Goal: Task Accomplishment & Management: Use online tool/utility

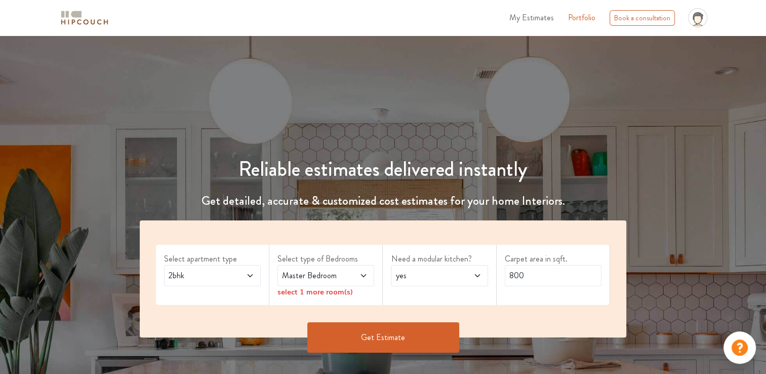
click at [209, 267] on div "2bhk" at bounding box center [212, 275] width 97 height 21
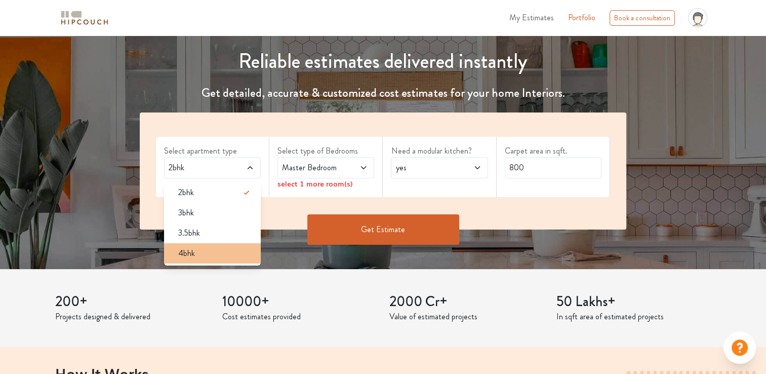
scroll to position [101, 0]
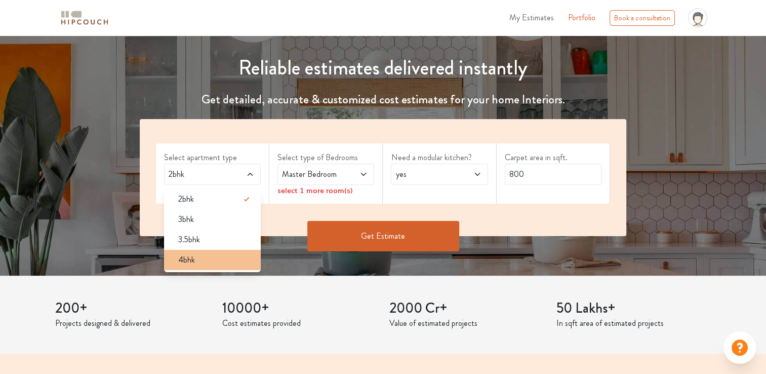
click at [176, 265] on div "4bhk" at bounding box center [215, 260] width 91 height 12
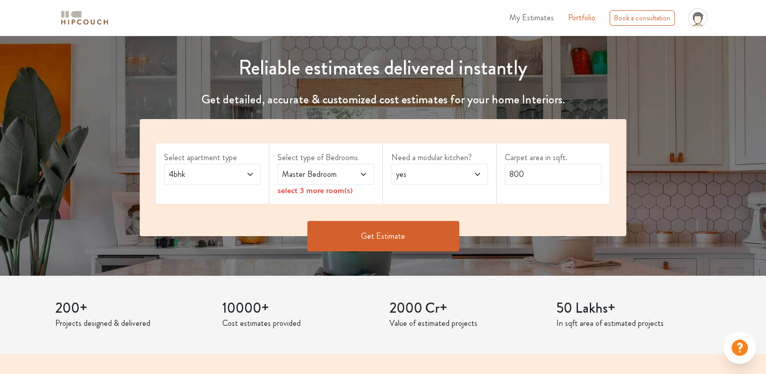
click at [337, 160] on label "Select type of Bedrooms" at bounding box center [325, 157] width 97 height 12
click at [335, 179] on span "Master Bedroom" at bounding box center [313, 174] width 66 height 12
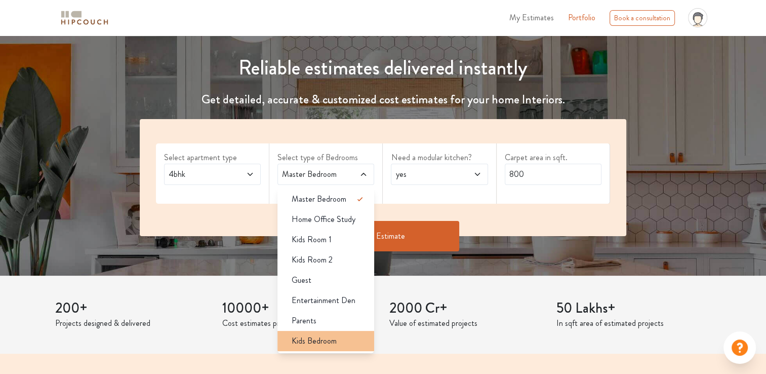
click at [311, 339] on span "Kids Bedroom" at bounding box center [314, 341] width 45 height 12
click at [314, 346] on li "Kids Bedroom" at bounding box center [325, 341] width 97 height 20
click at [317, 341] on span "Kids Bedroom" at bounding box center [314, 341] width 45 height 12
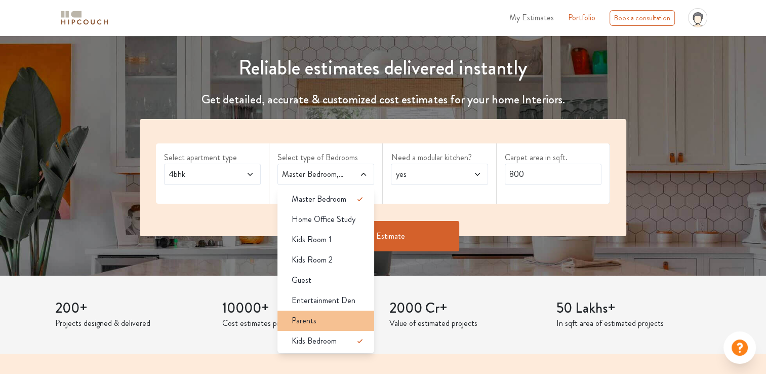
click at [325, 321] on div "Parents" at bounding box center [328, 320] width 91 height 12
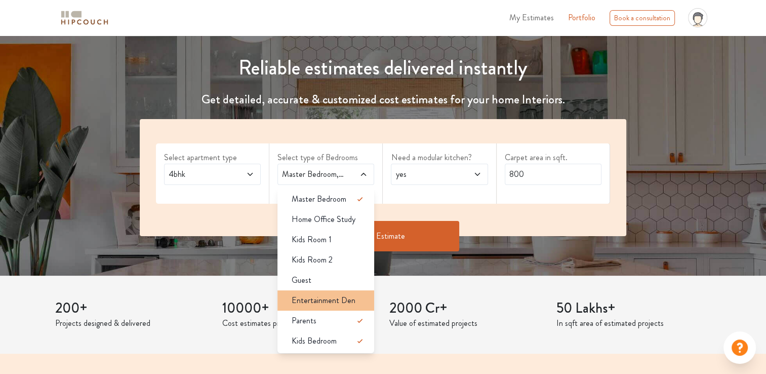
click at [326, 305] on span "Entertainment Den" at bounding box center [324, 300] width 64 height 12
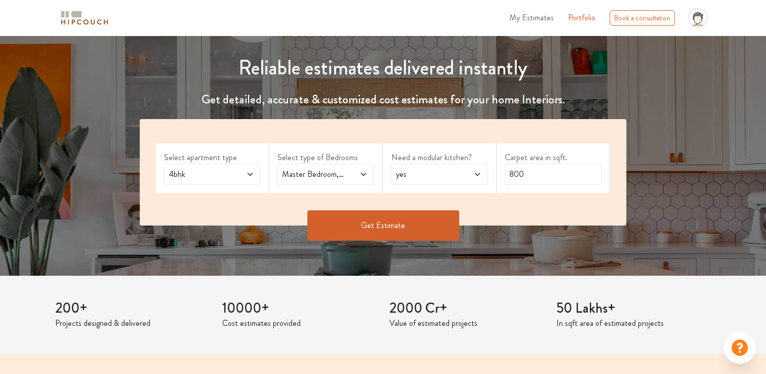
click at [344, 171] on span "Master Bedroom,Entertainment Den,Parents,Kids Bedroom" at bounding box center [313, 174] width 66 height 12
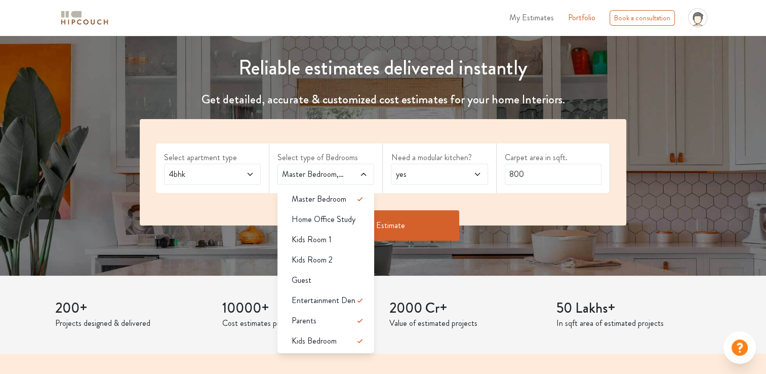
click at [331, 269] on li "Kids Room 2" at bounding box center [325, 260] width 97 height 20
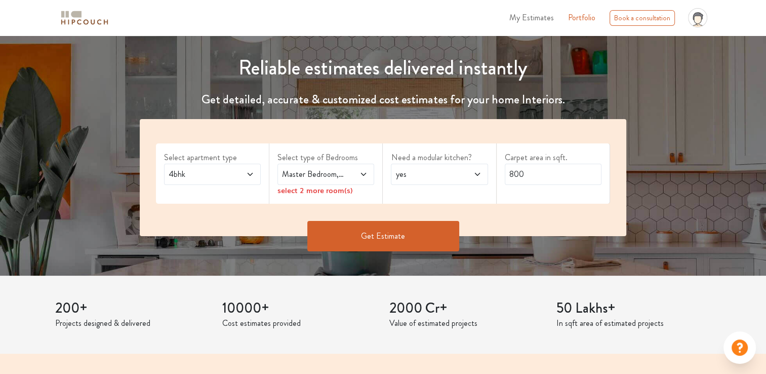
click at [328, 174] on span "Master Bedroom,Kids Room 2" at bounding box center [313, 174] width 66 height 12
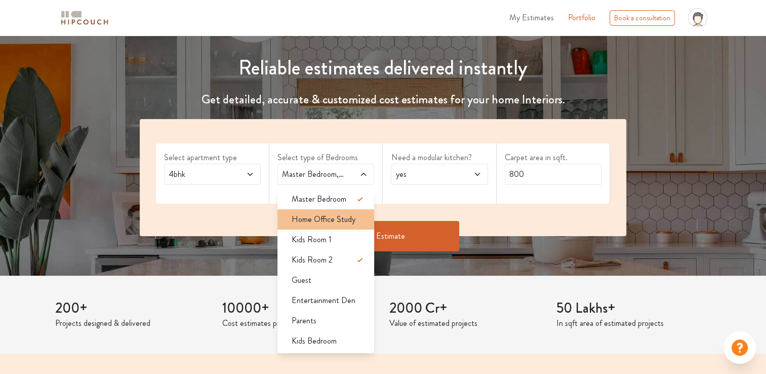
click at [341, 224] on span "Home Office Study" at bounding box center [324, 219] width 64 height 12
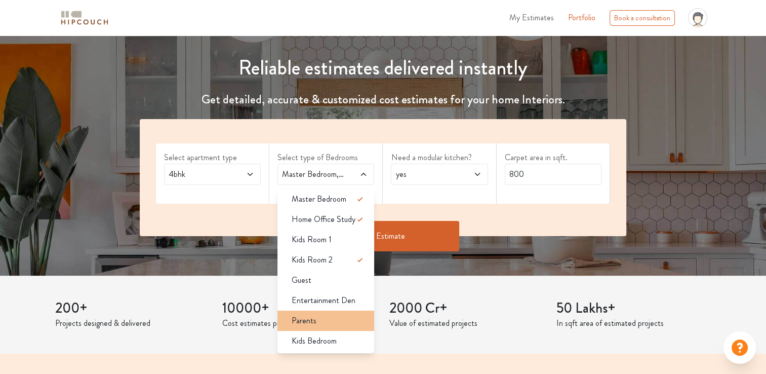
click at [322, 317] on div "Parents" at bounding box center [328, 320] width 91 height 12
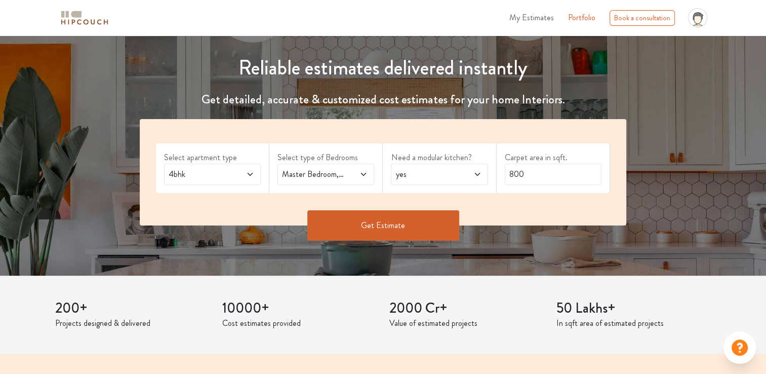
click at [458, 171] on span "yes" at bounding box center [426, 174] width 66 height 12
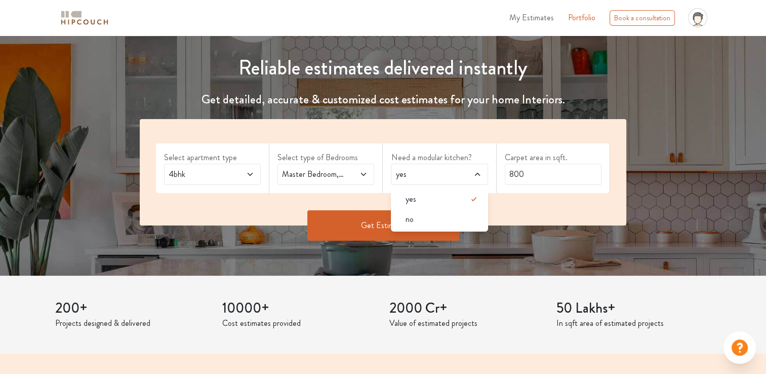
click at [458, 171] on span "yes" at bounding box center [426, 174] width 66 height 12
click at [538, 171] on input "800" at bounding box center [553, 173] width 97 height 21
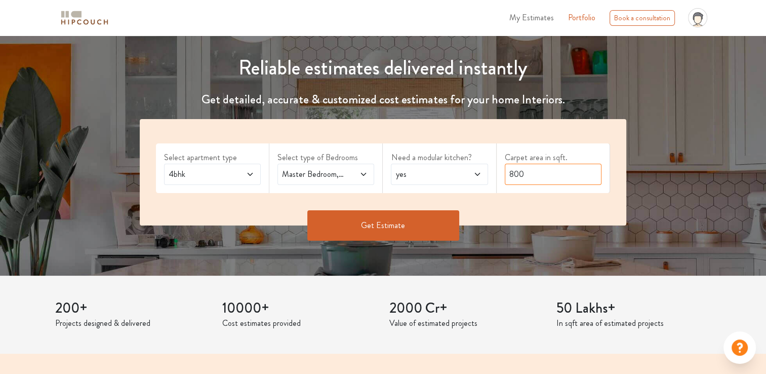
drag, startPoint x: 547, startPoint y: 171, endPoint x: 425, endPoint y: 183, distance: 122.6
click at [425, 183] on div "Select apartment type 4bhk Select type of Bedrooms Master Bedroom,Home Office S…" at bounding box center [383, 172] width 486 height 106
type input "2"
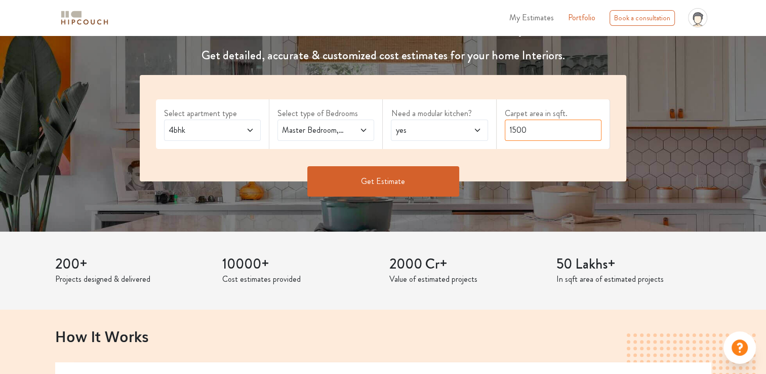
scroll to position [152, 0]
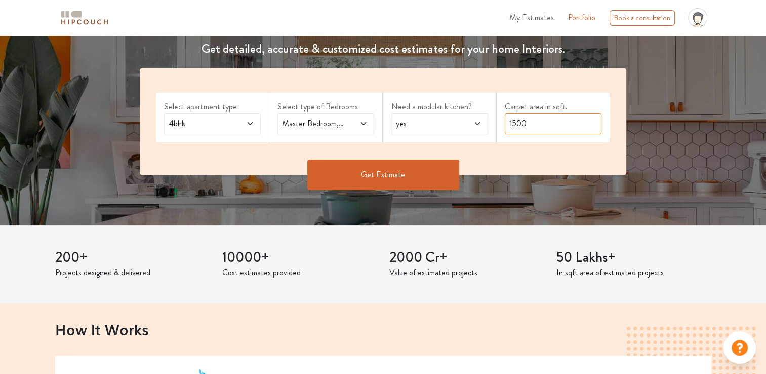
type input "1500"
click at [381, 169] on button "Get Estimate" at bounding box center [383, 174] width 152 height 30
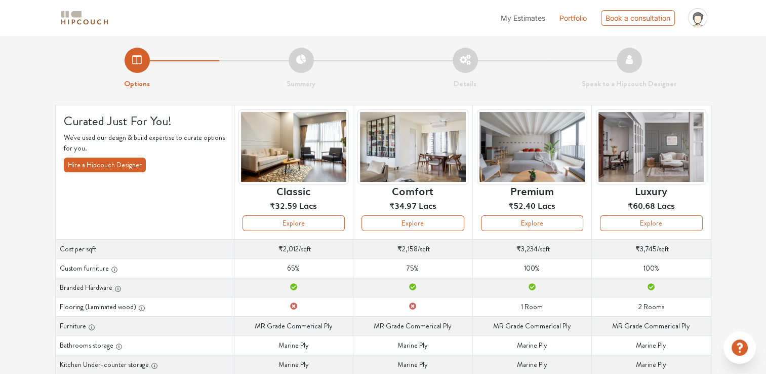
click at [355, 25] on div "My Estimates Portfolio Book a consultation profile pic Upload Boq Logout" at bounding box center [414, 17] width 593 height 27
